Goal: Information Seeking & Learning: Find contact information

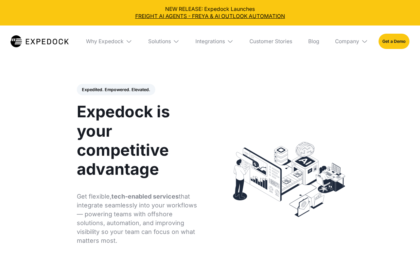
select select
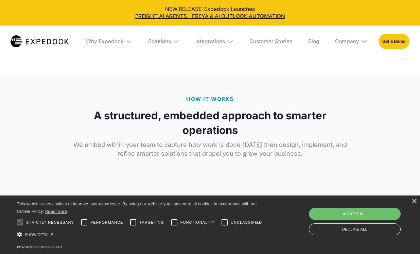
scroll to position [1260, 0]
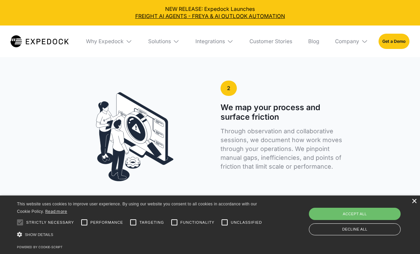
click at [415, 201] on div "×" at bounding box center [413, 201] width 5 height 5
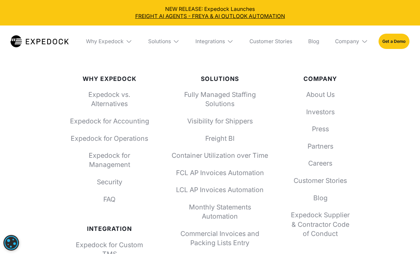
scroll to position [2383, 0]
click at [305, 90] on link "About Us" at bounding box center [319, 94] width 59 height 9
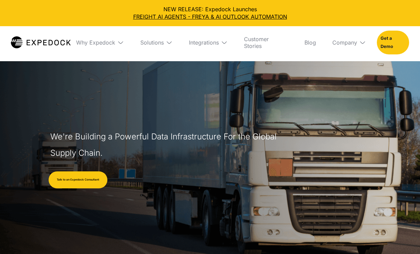
select select
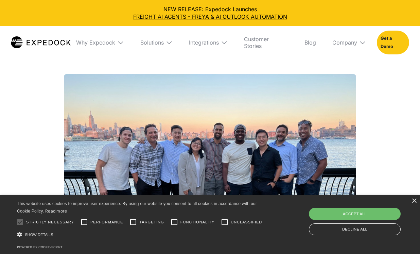
scroll to position [588, 0]
click at [412, 202] on div "×" at bounding box center [413, 200] width 5 height 5
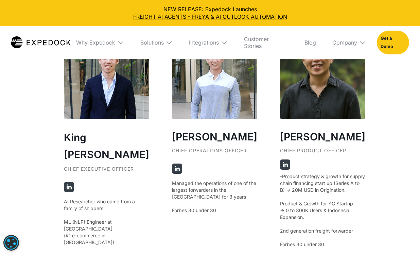
scroll to position [1242, 0]
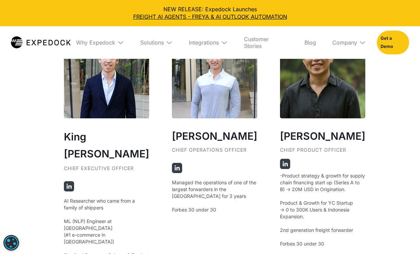
click at [70, 181] on img at bounding box center [69, 186] width 10 height 10
click at [172, 167] on img at bounding box center [177, 168] width 10 height 10
click at [281, 159] on img at bounding box center [285, 164] width 10 height 10
click at [280, 160] on img at bounding box center [285, 164] width 10 height 10
click at [280, 197] on p "-Product strategy & growth for supply chain financing start up (Series A to B) …" at bounding box center [322, 209] width 85 height 75
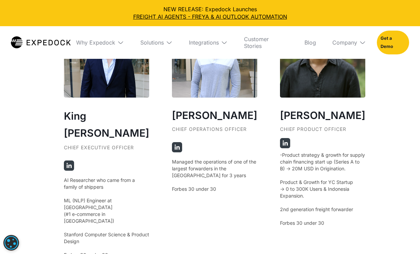
scroll to position [1265, 0]
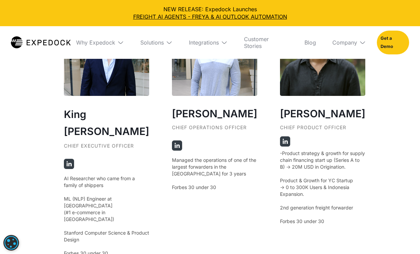
click at [280, 138] on img at bounding box center [285, 141] width 10 height 10
click at [288, 109] on h3 "[PERSON_NAME]" at bounding box center [322, 114] width 85 height 16
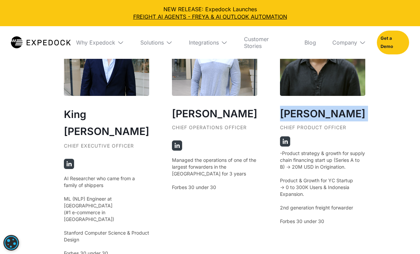
click at [288, 109] on h3 "[PERSON_NAME]" at bounding box center [322, 114] width 85 height 16
copy h3 "[PERSON_NAME]"
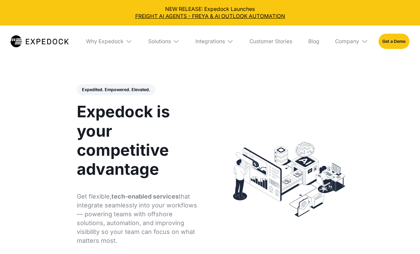
select select
